Goal: Task Accomplishment & Management: Manage account settings

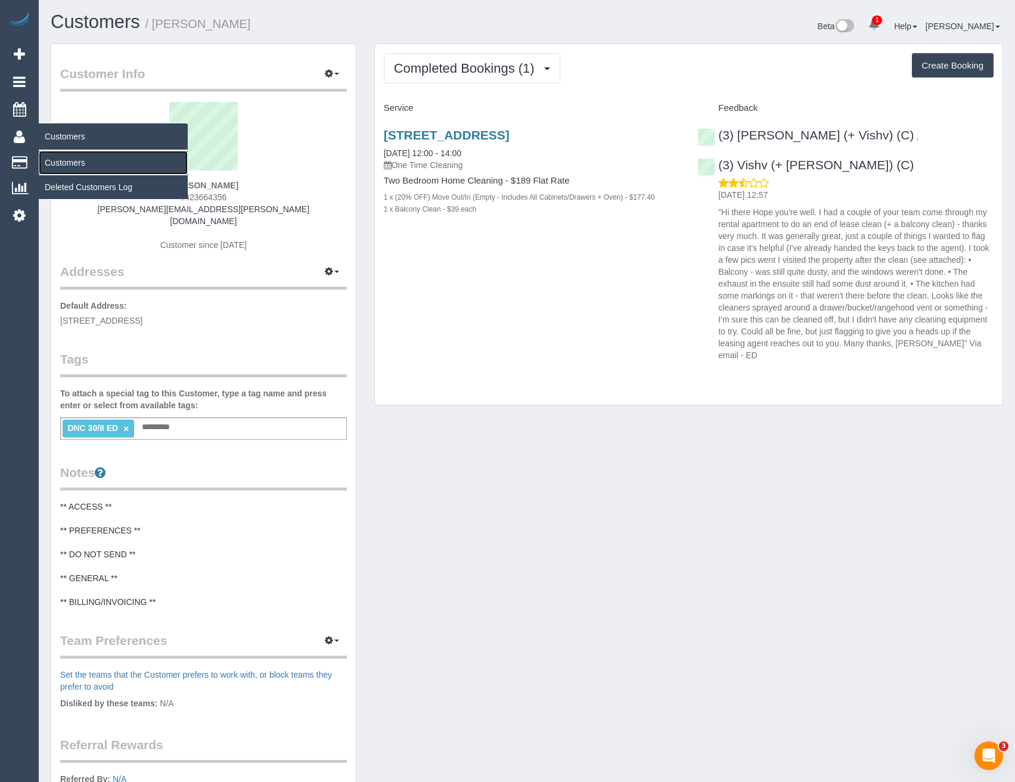
click at [69, 165] on link "Customers" at bounding box center [113, 163] width 149 height 24
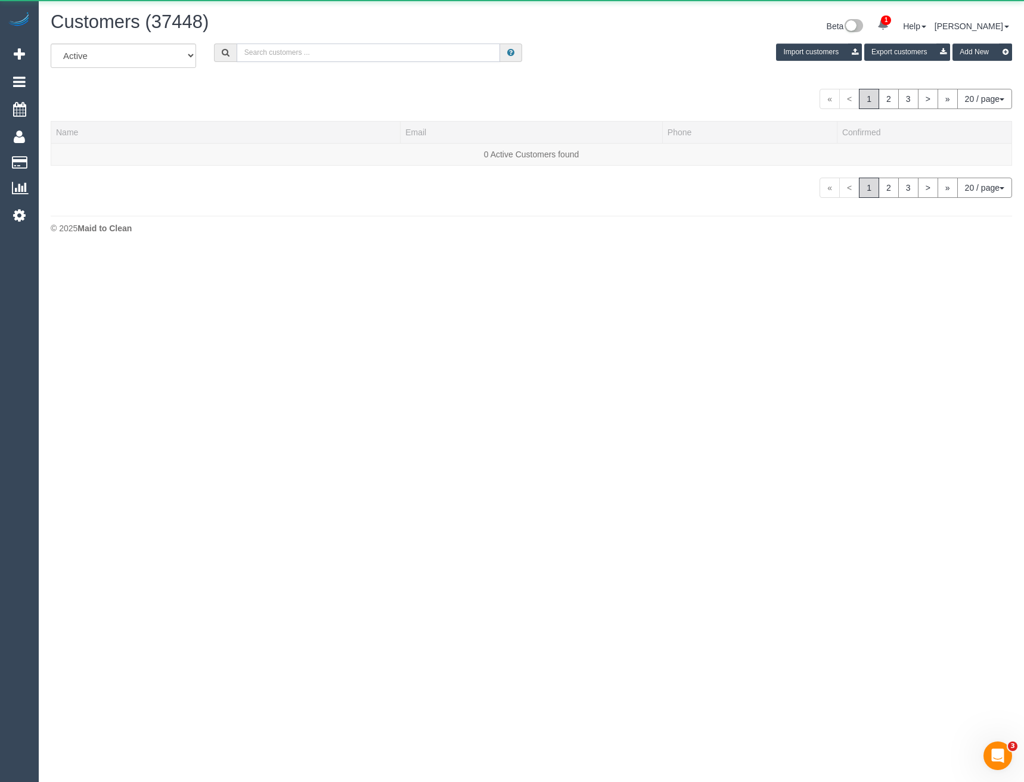
click at [386, 53] on input "text" at bounding box center [369, 53] width 264 height 18
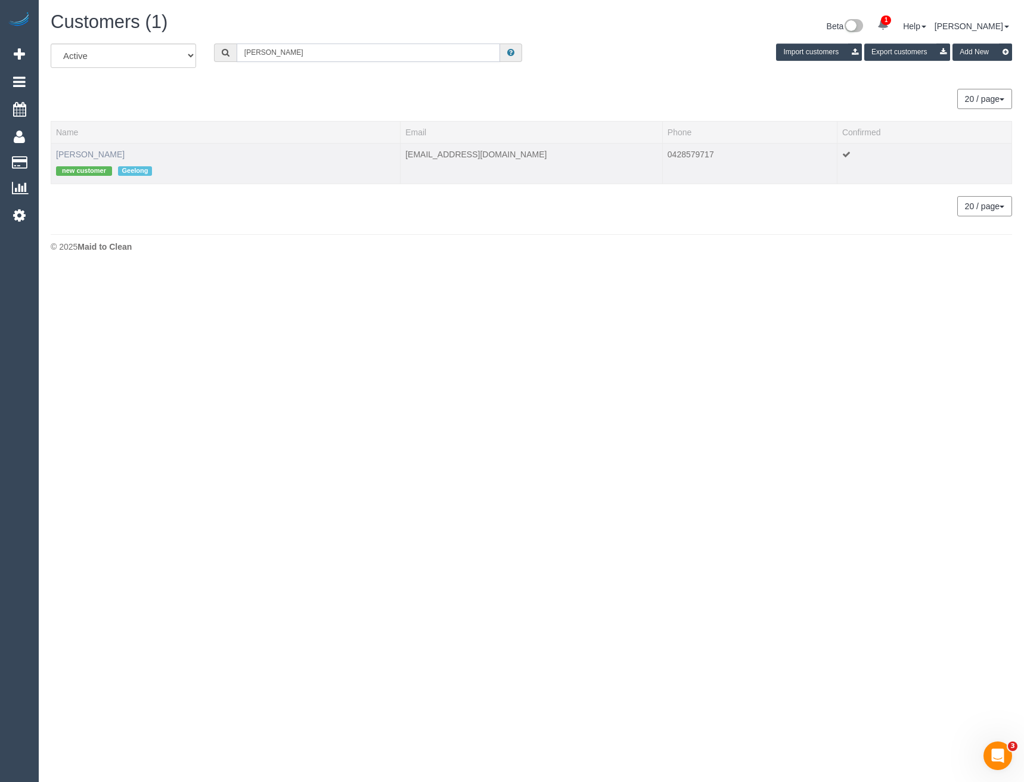
type input "[PERSON_NAME]"
click at [104, 156] on link "[PERSON_NAME]" at bounding box center [90, 155] width 69 height 10
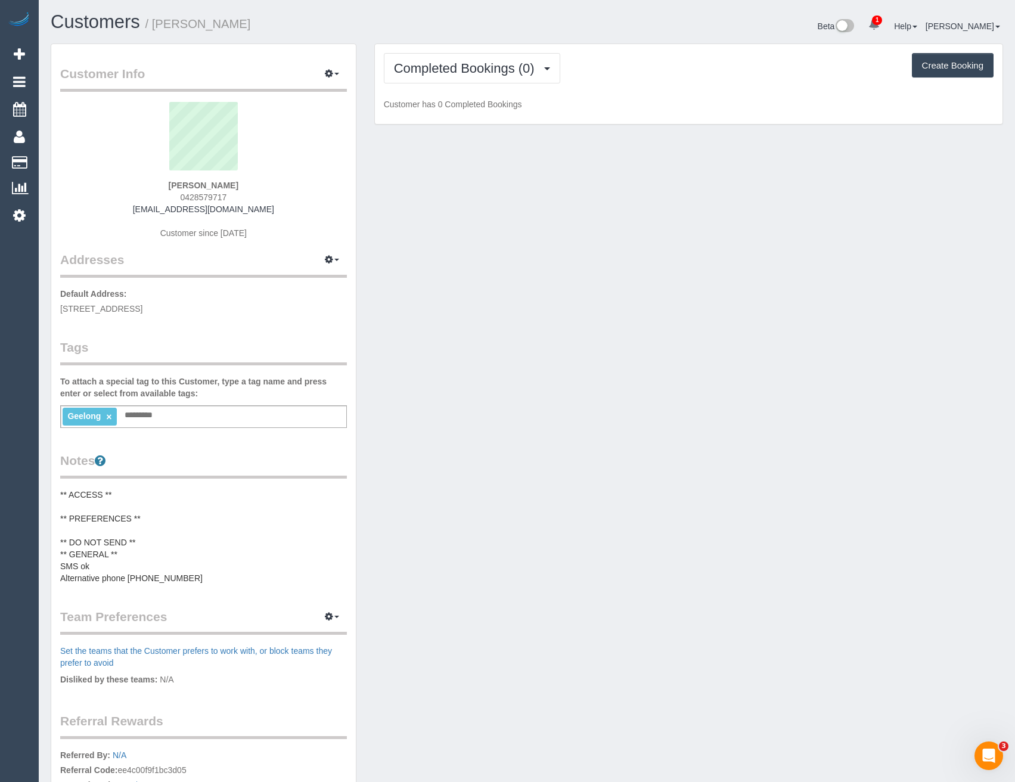
drag, startPoint x: 230, startPoint y: 200, endPoint x: 187, endPoint y: 200, distance: 42.9
click at [187, 200] on div "[PERSON_NAME] 0428579717 [EMAIL_ADDRESS][DOMAIN_NAME] Customer since [DATE]" at bounding box center [203, 176] width 287 height 149
copy span "428579717"
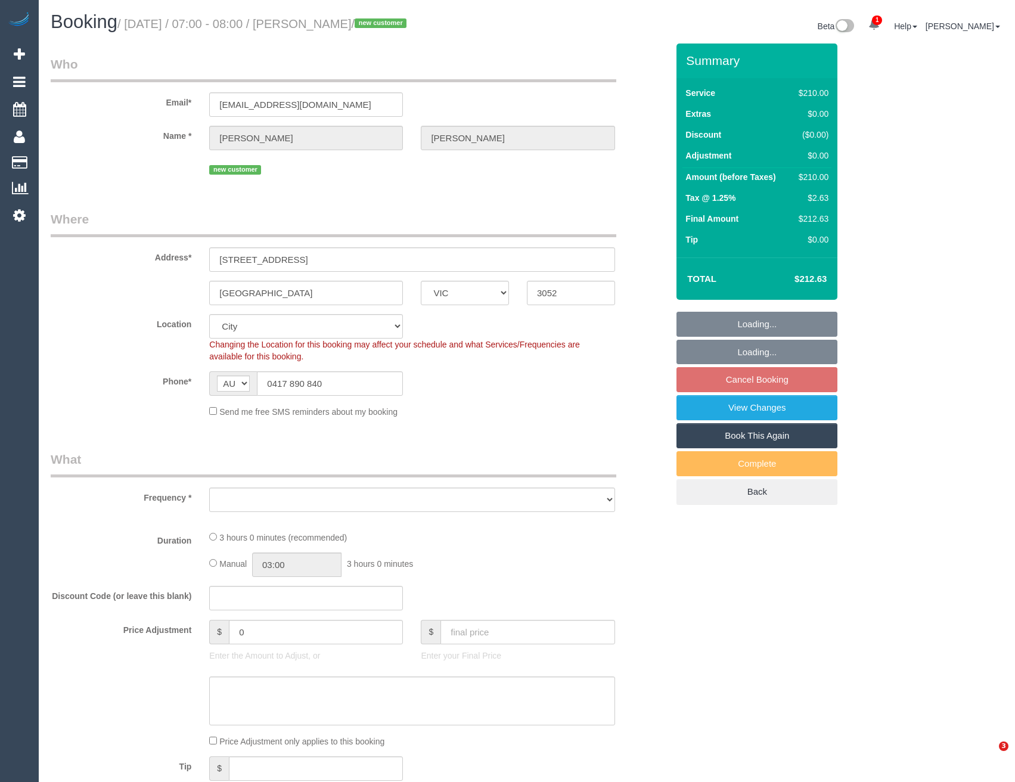
select select "VIC"
select select "string:stripe-pm_1S4xgM2GScqysDRVihmUIMOG"
select select "object:988"
select select "180"
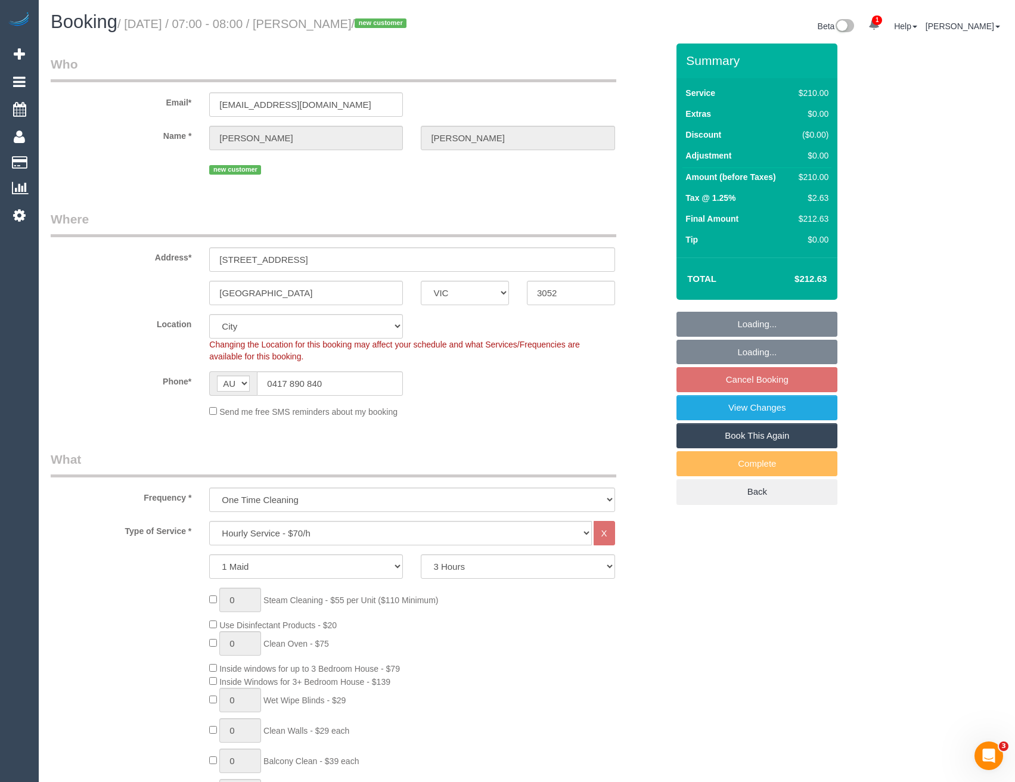
select select "number:28"
select select "number:14"
select select "number:19"
select select "number:36"
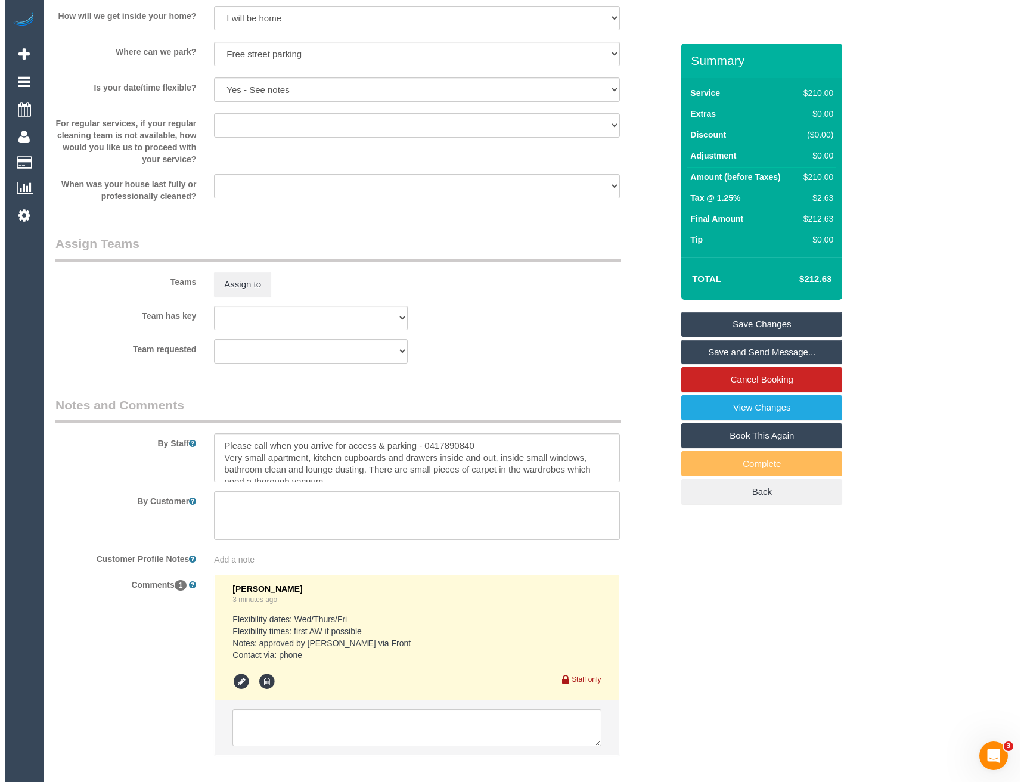
scroll to position [1562, 0]
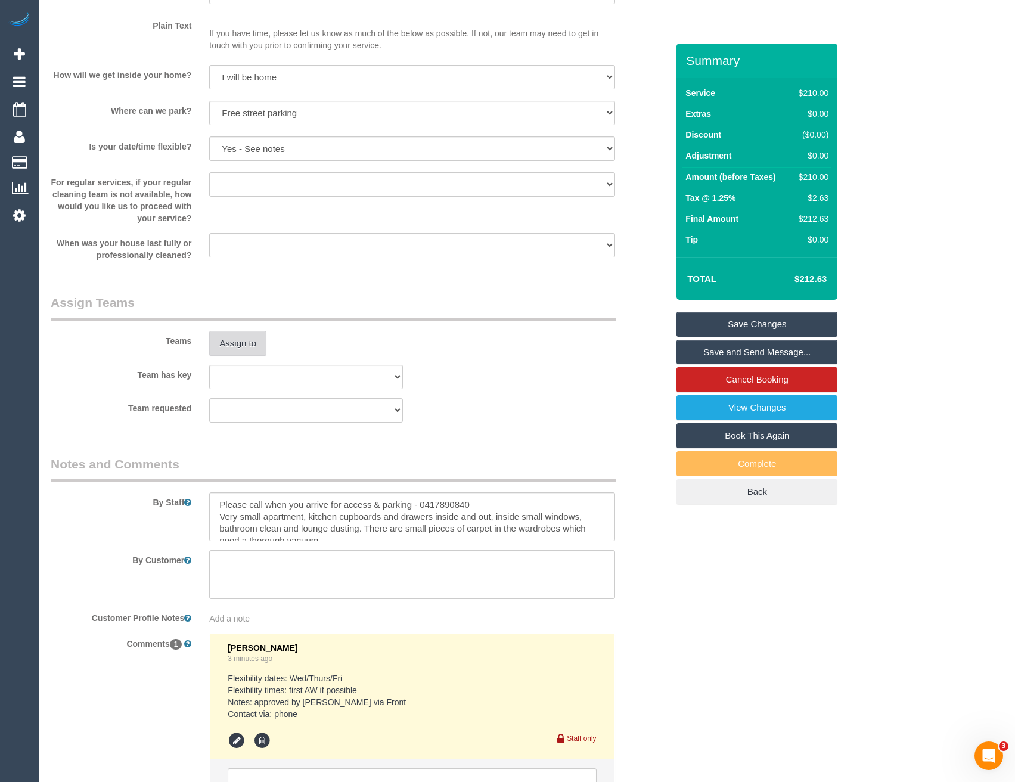
click at [228, 337] on button "Assign to" at bounding box center [237, 343] width 57 height 25
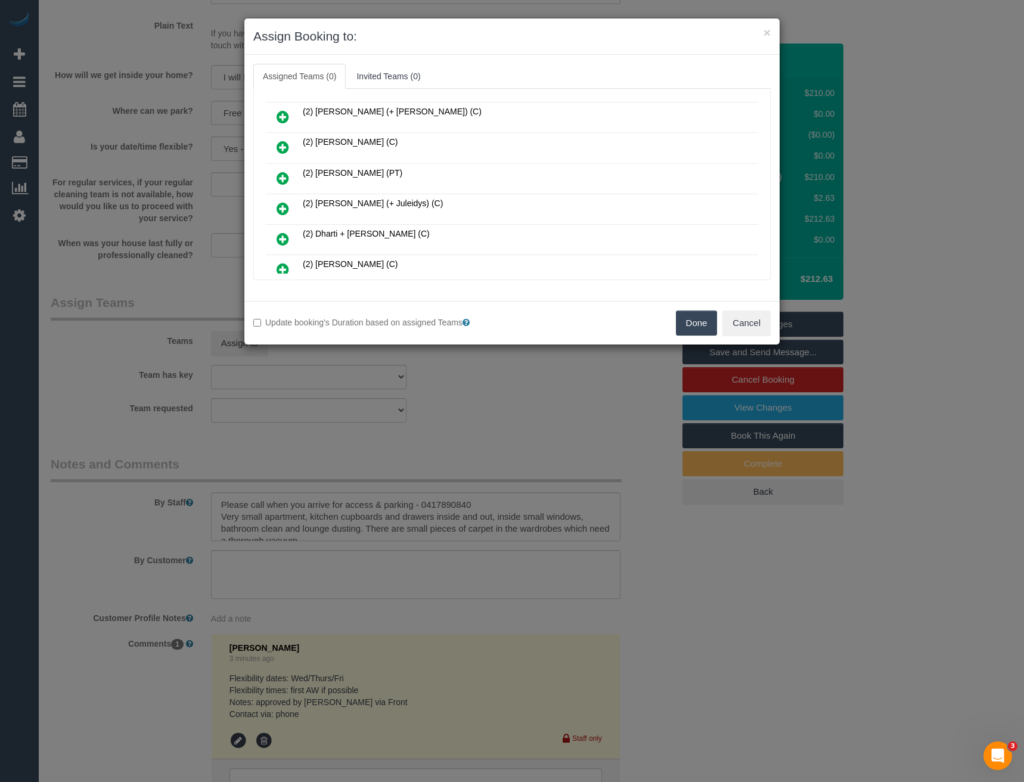
click at [281, 206] on icon at bounding box center [283, 208] width 13 height 14
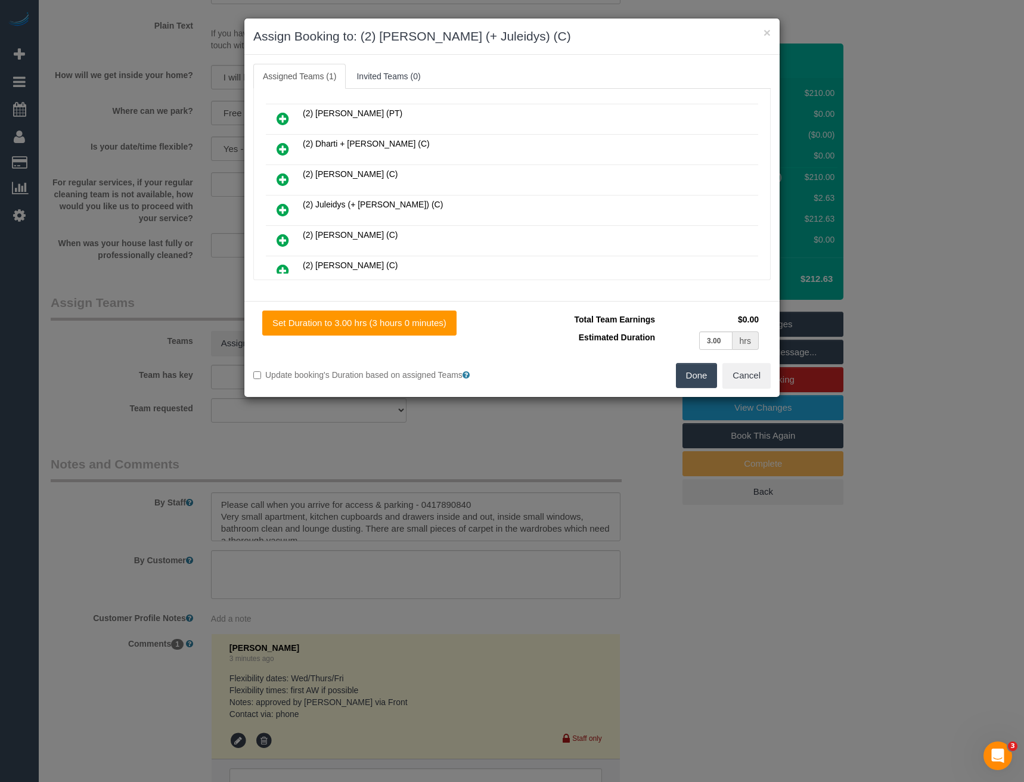
click at [282, 209] on icon at bounding box center [283, 210] width 13 height 14
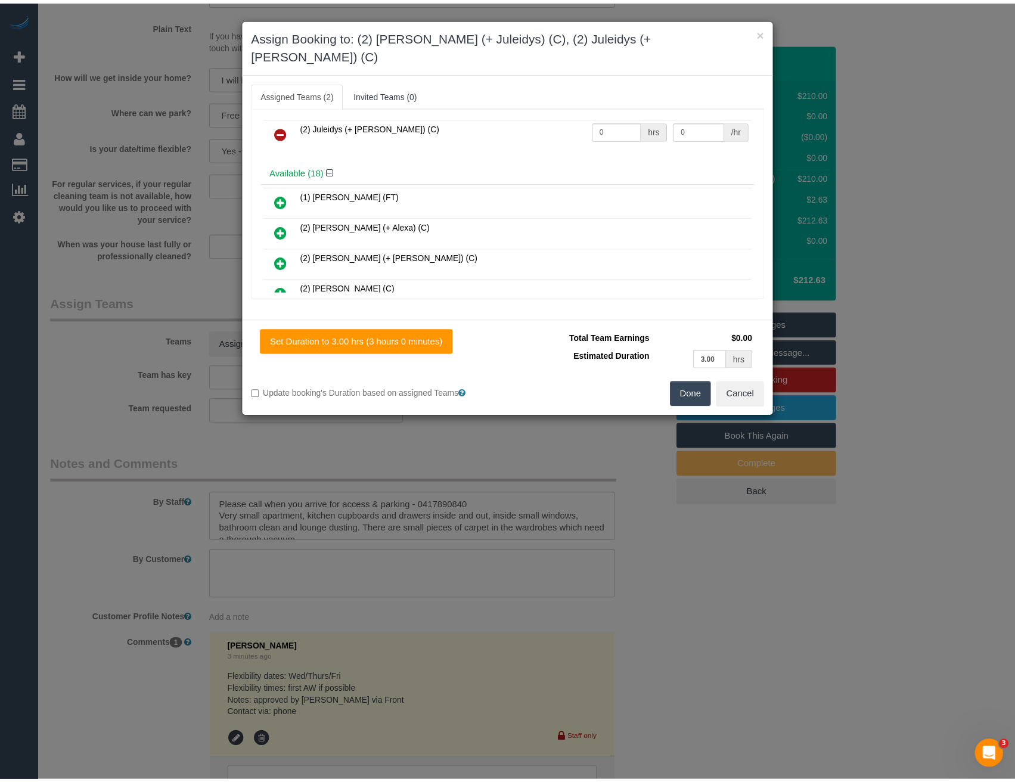
scroll to position [0, 0]
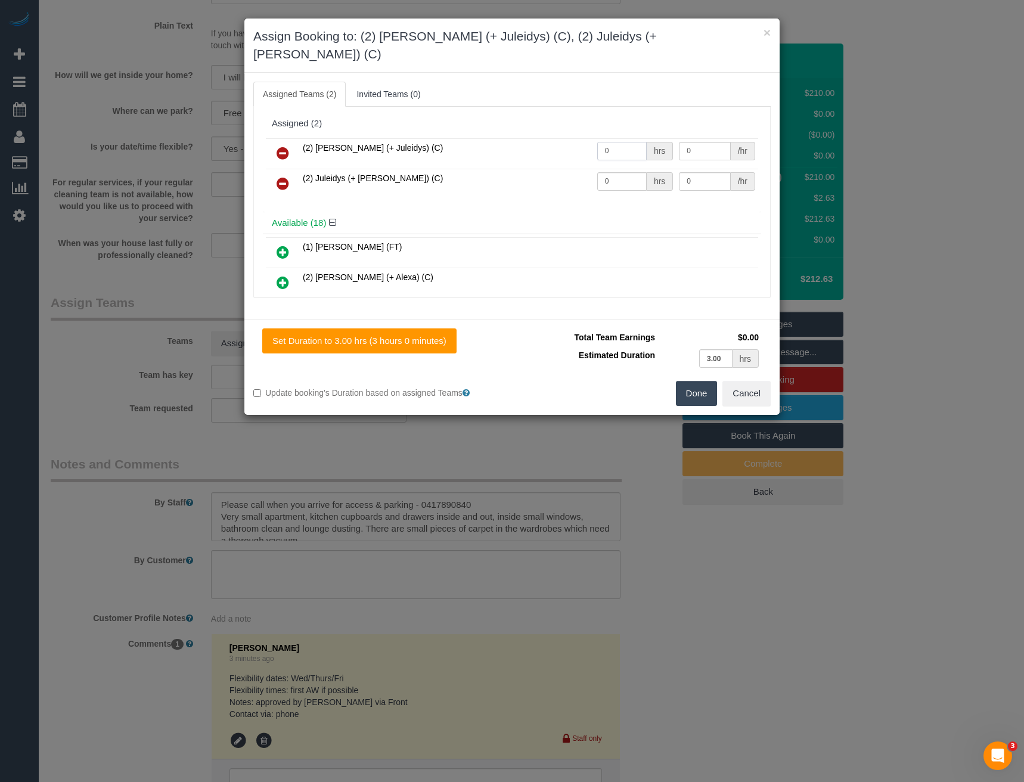
drag, startPoint x: 618, startPoint y: 136, endPoint x: 550, endPoint y: 149, distance: 69.1
click at [551, 148] on tr "(2) Cris (+ Juleidys) (C) 0 hrs 0 /hr" at bounding box center [512, 153] width 492 height 30
type input "1.5"
type input "37.5"
drag, startPoint x: 629, startPoint y: 163, endPoint x: 454, endPoint y: 150, distance: 175.2
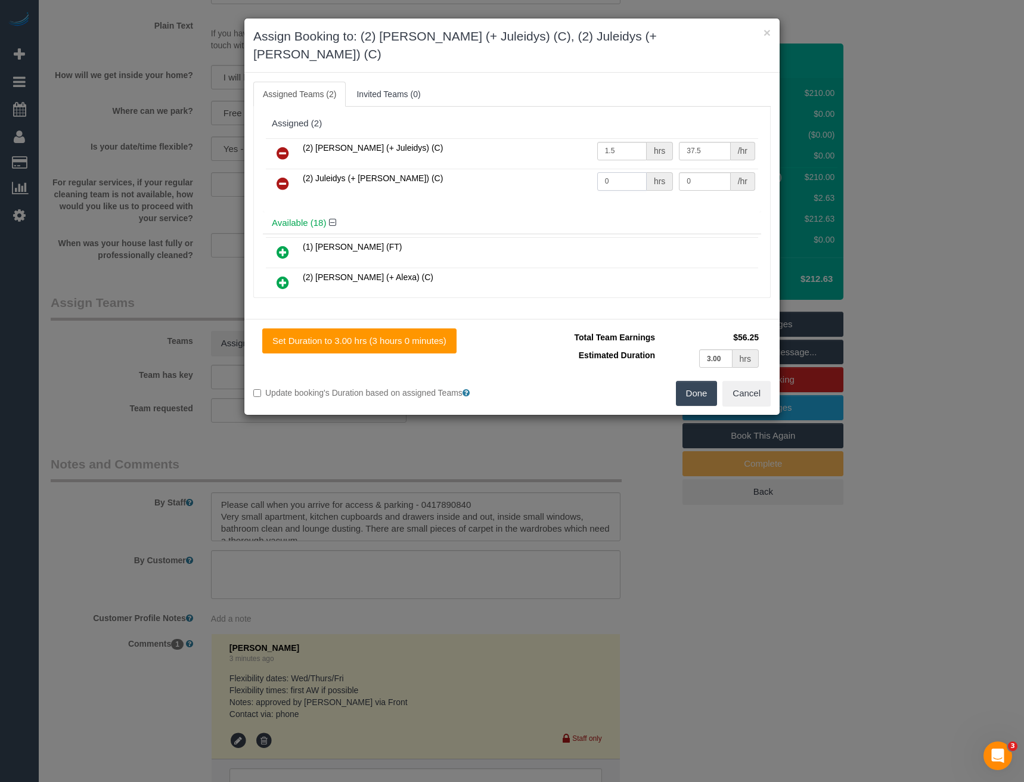
click at [515, 169] on tr "(2) Juleidys (+ Cris) (C) 0 hrs 0 /hr" at bounding box center [512, 184] width 492 height 30
type input "1.5"
type input "37.5"
click at [694, 381] on button "Done" at bounding box center [697, 393] width 42 height 25
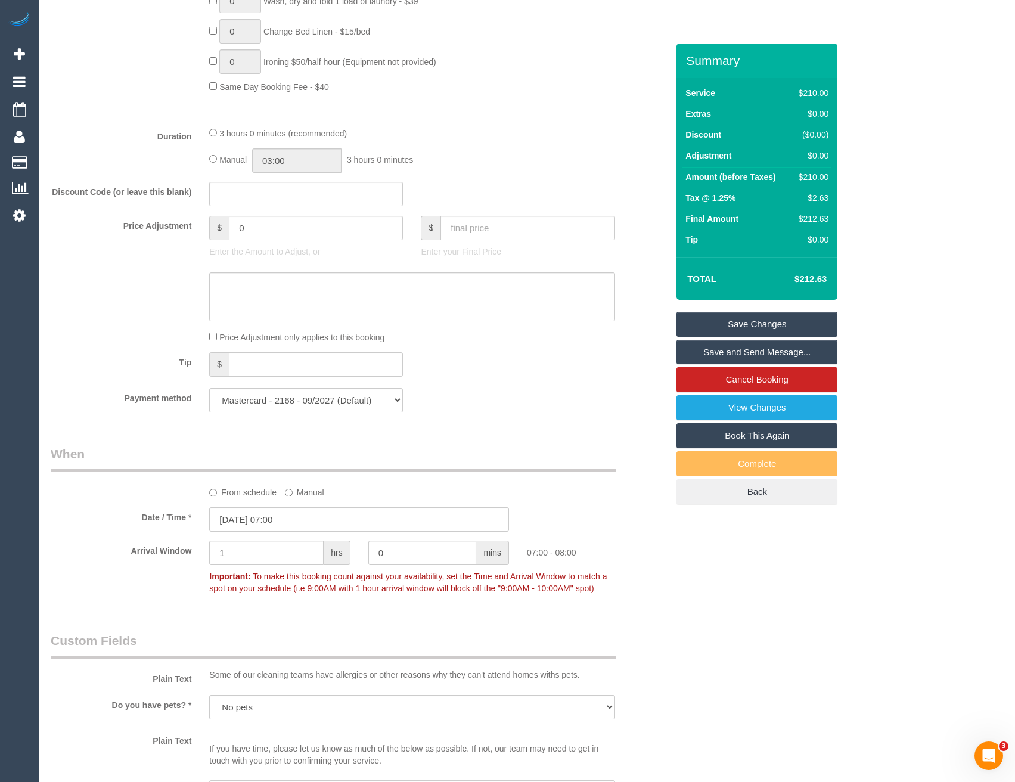
scroll to position [430, 0]
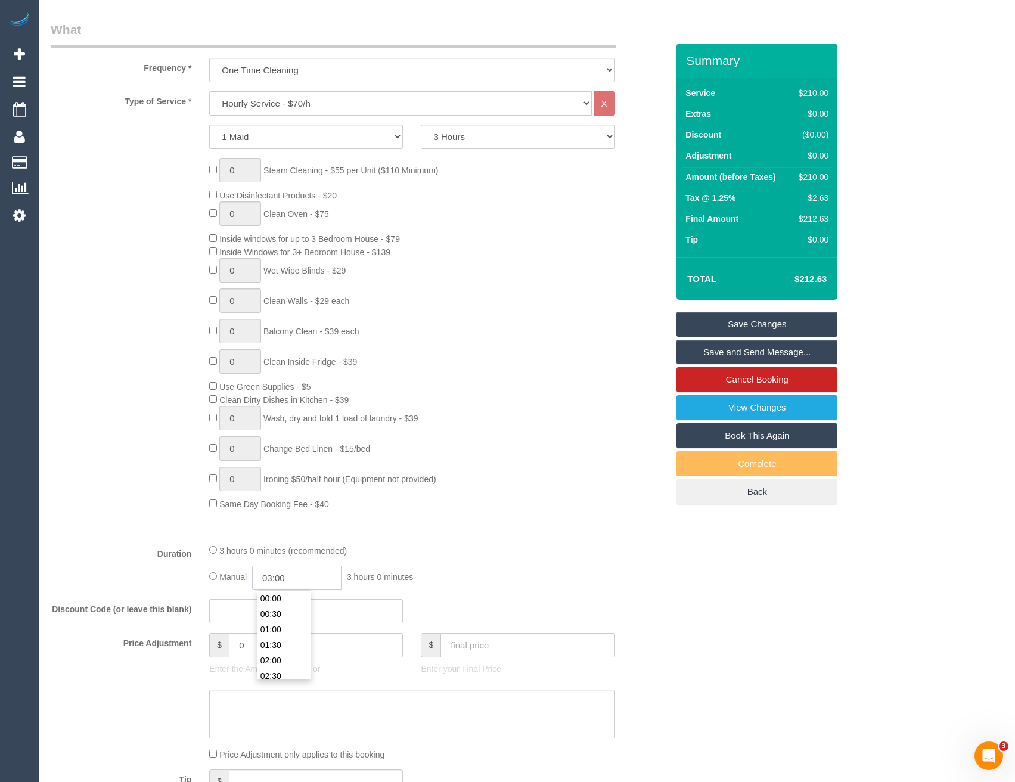
click at [308, 573] on input "03:00" at bounding box center [296, 578] width 89 height 24
type input "01:30"
click at [286, 614] on li "01:30" at bounding box center [283, 614] width 53 height 15
click at [454, 569] on div "Manual 01:30 1 hour 30 minutes" at bounding box center [411, 578] width 405 height 24
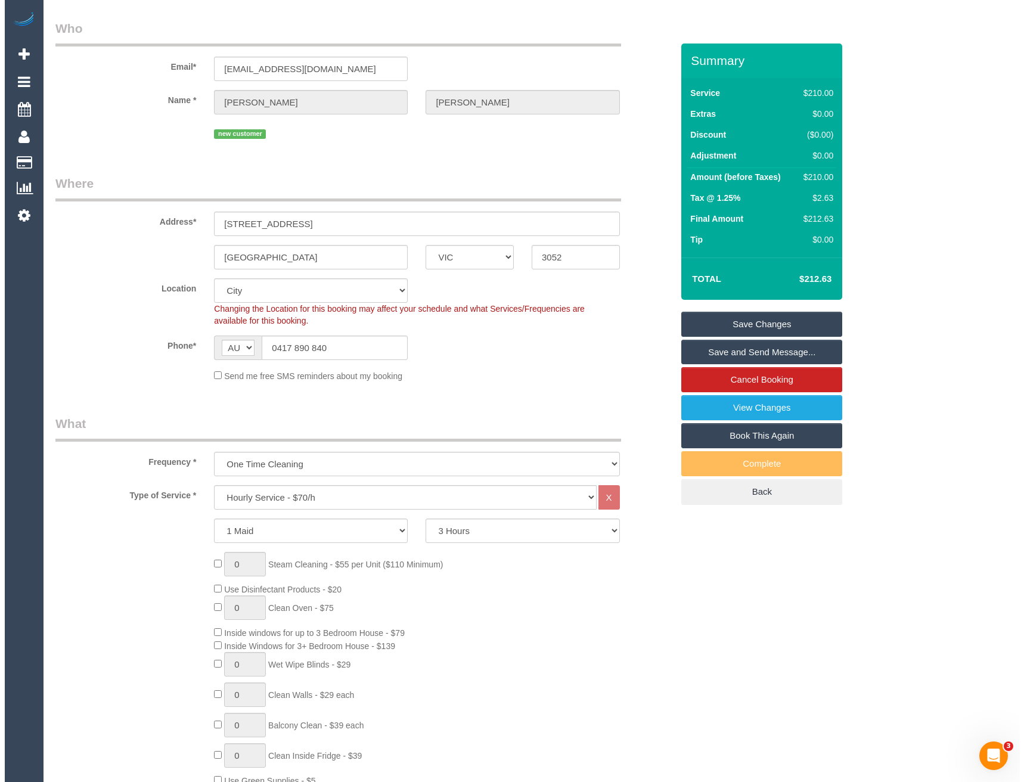
scroll to position [0, 0]
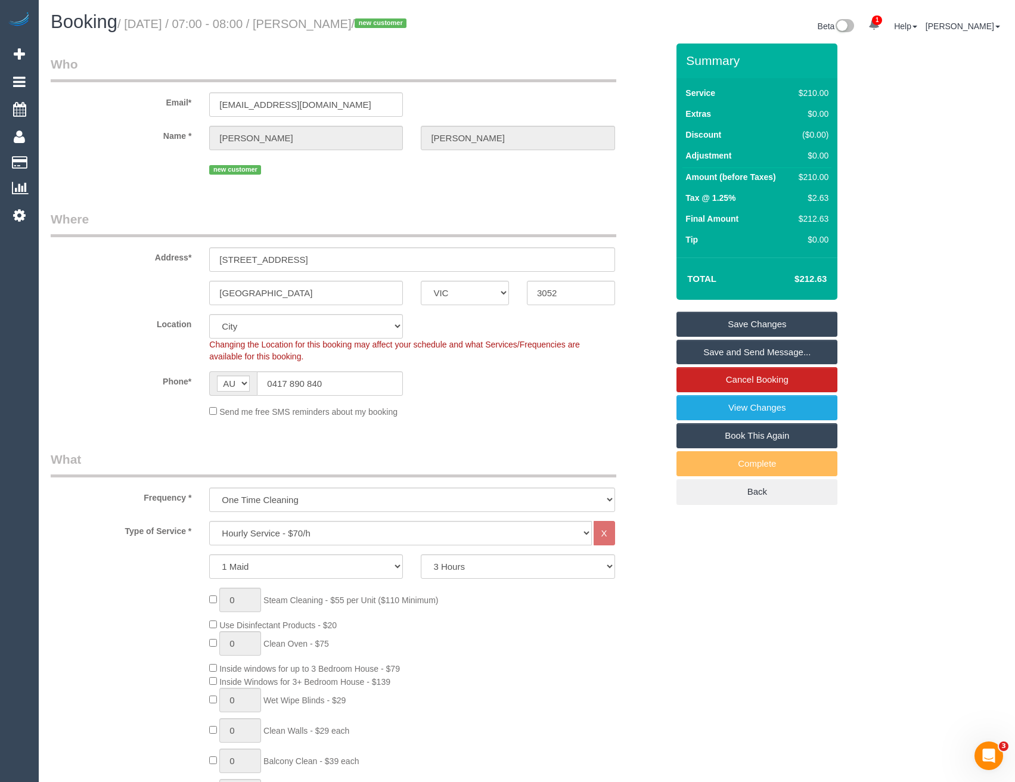
click at [728, 353] on link "Save and Send Message..." at bounding box center [756, 352] width 161 height 25
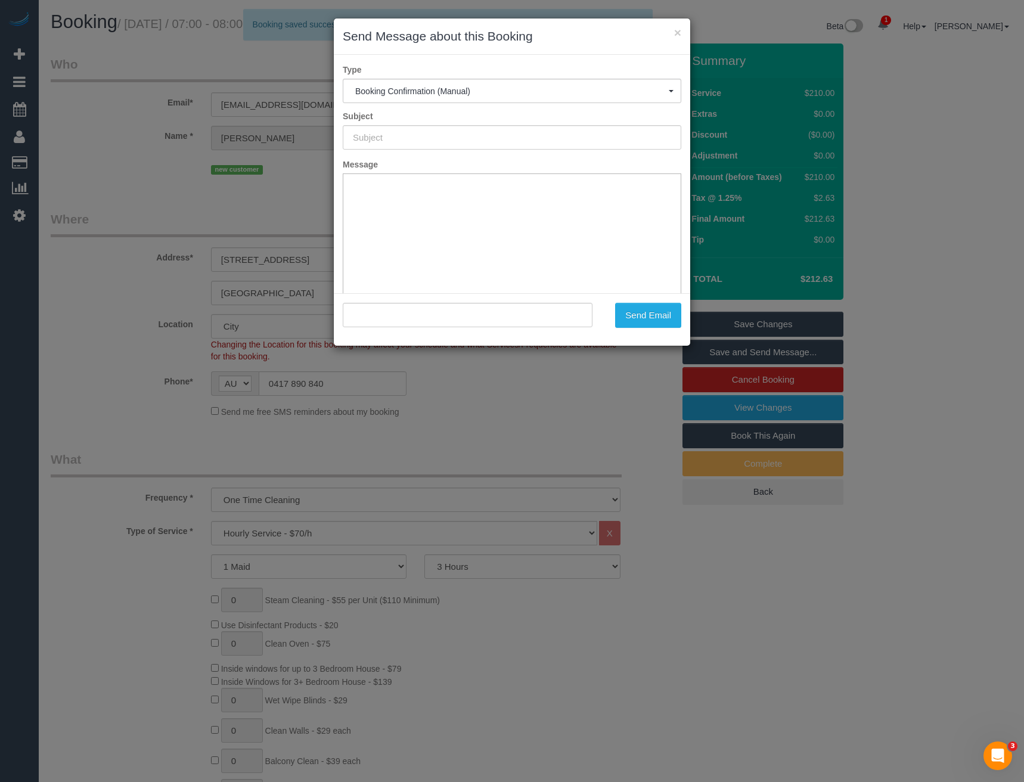
type input "Booking Confirmed"
type input ""Penelope Cotter" <penelopecotter@hotmail.com>"
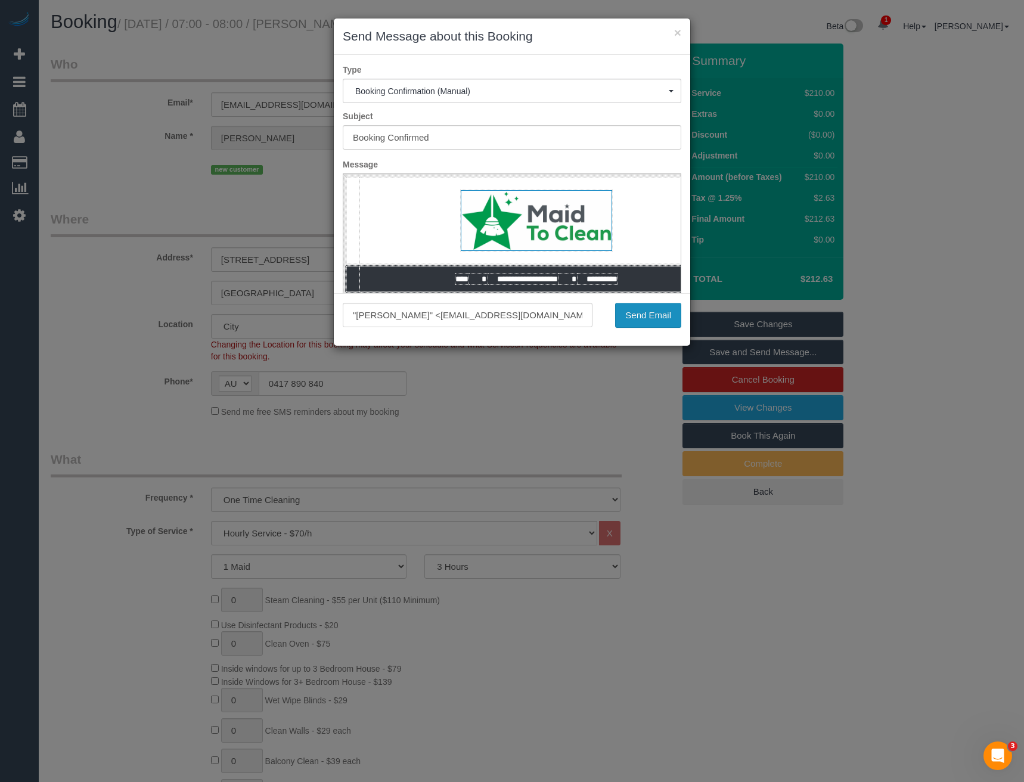
click at [665, 312] on button "Send Email" at bounding box center [648, 315] width 66 height 25
